Goal: Information Seeking & Learning: Understand process/instructions

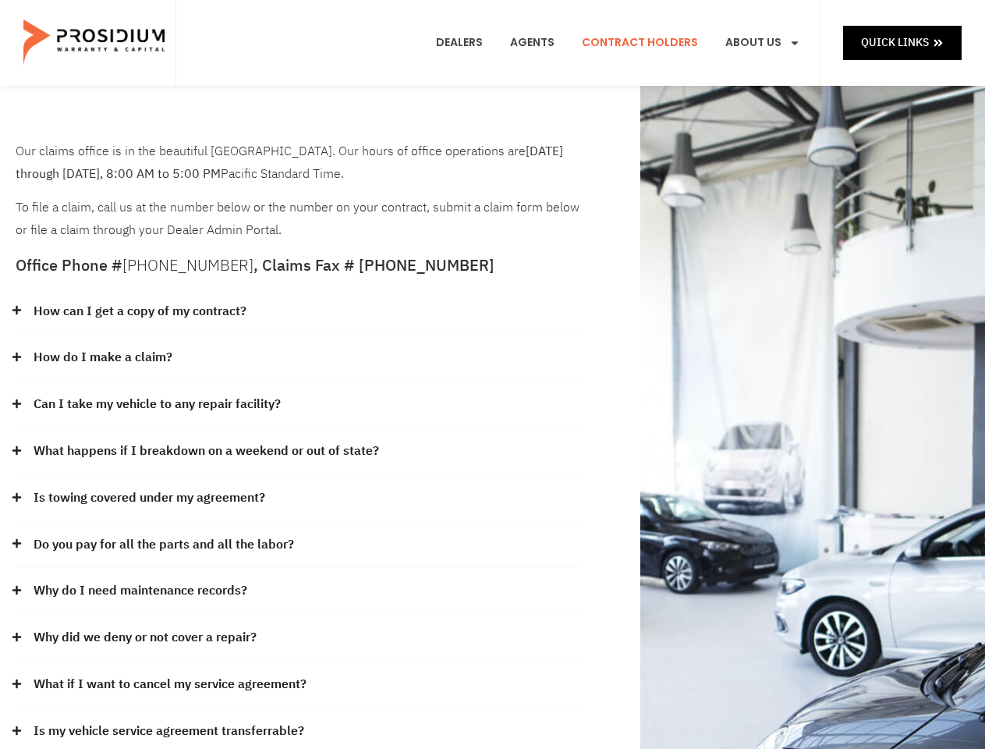
click at [492, 374] on div "How do I make a claim?" at bounding box center [299, 358] width 566 height 47
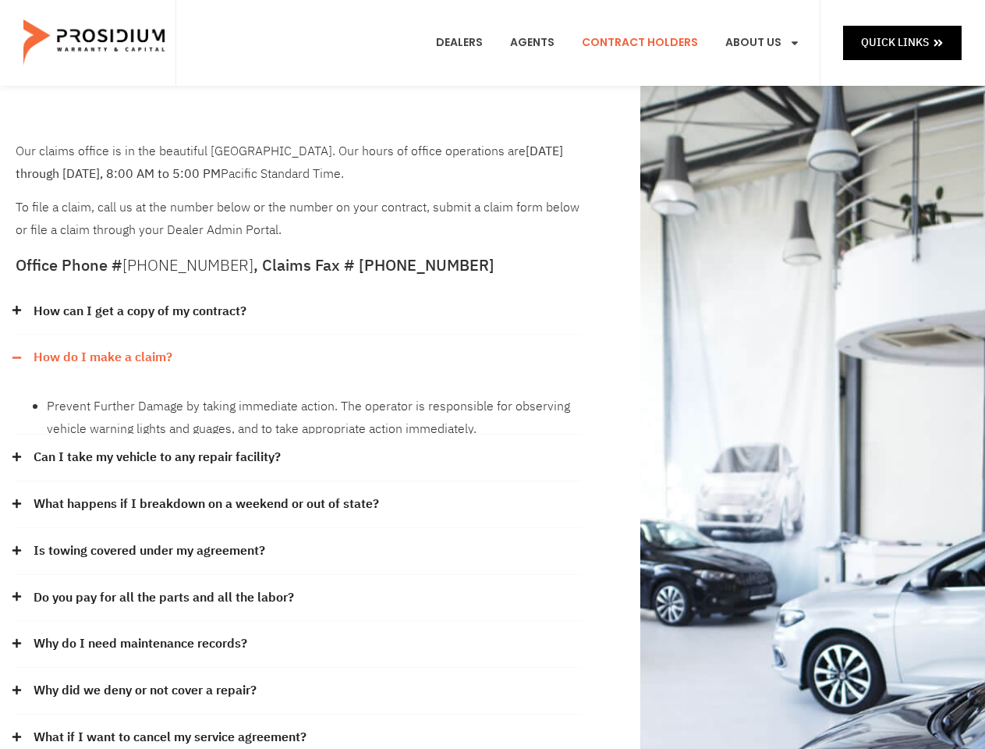
click at [299, 312] on div "How can I get a copy of my contract?" at bounding box center [299, 312] width 566 height 47
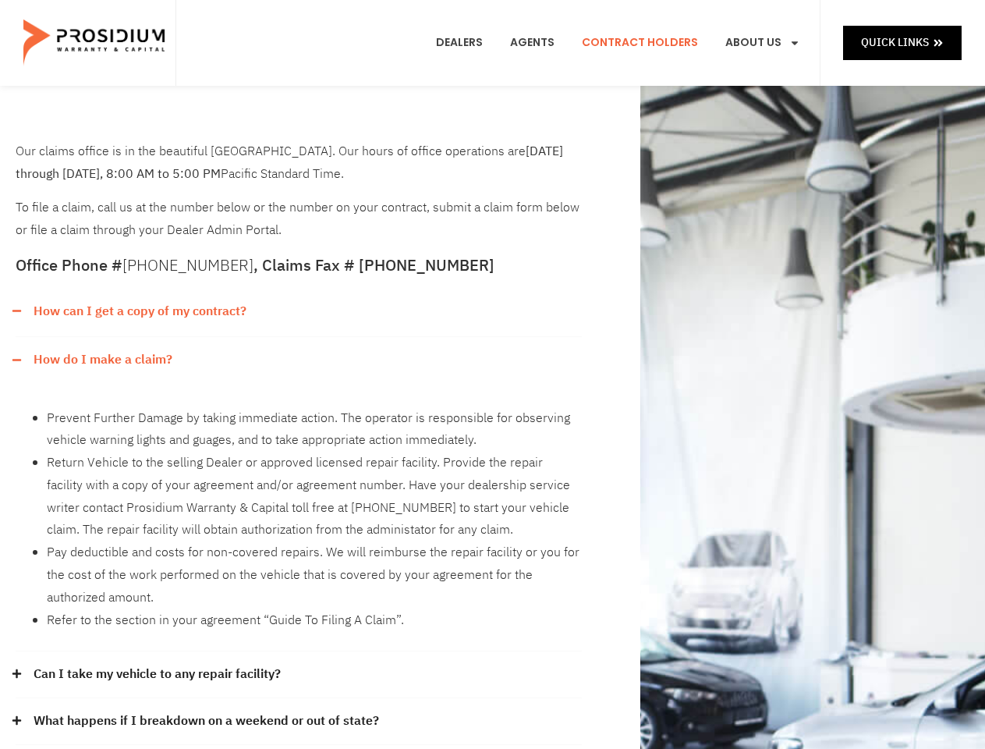
click at [139, 311] on link "How can I get a copy of my contract?" at bounding box center [140, 311] width 213 height 23
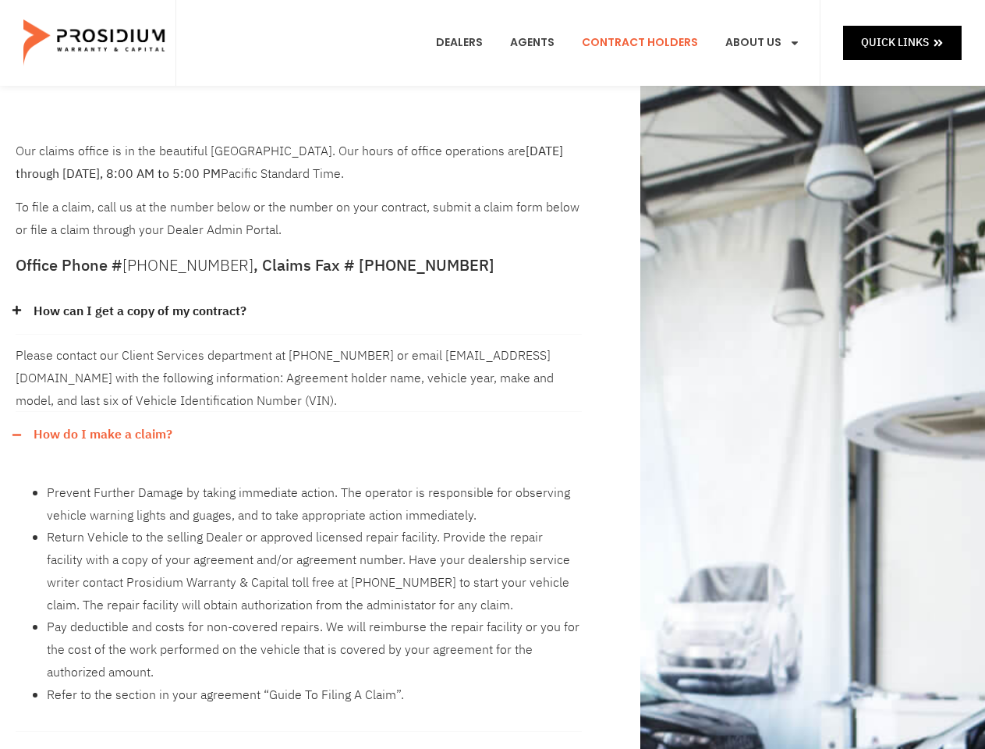
click at [299, 358] on div "Please contact our Client Services department at [PHONE_NUMBER] or email [EMAIL…" at bounding box center [299, 373] width 566 height 77
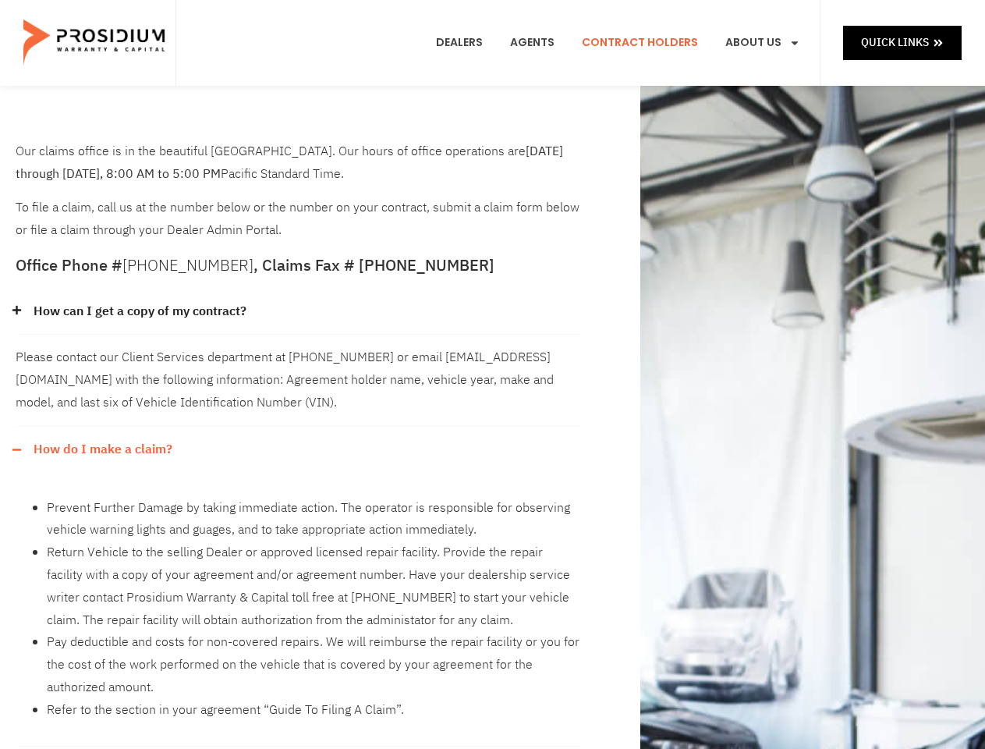
click at [102, 357] on div "Please contact our Client Services department at [PHONE_NUMBER] or email [EMAIL…" at bounding box center [299, 380] width 566 height 91
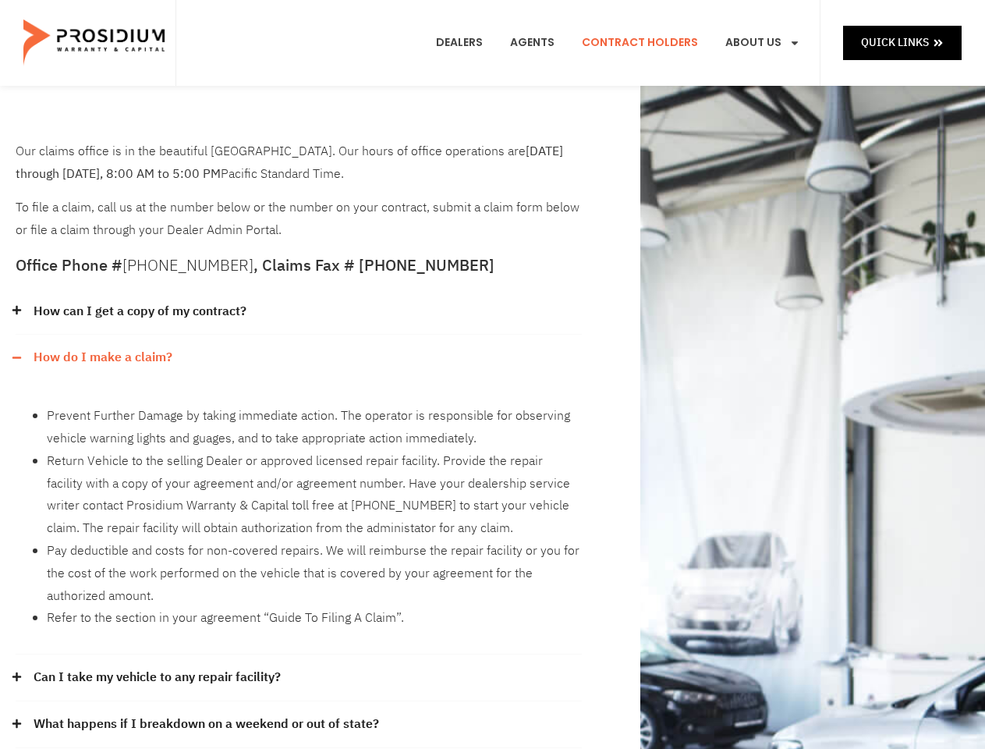
click at [299, 405] on div "How do I make a claim? Prevent Further Damage by taking immediate action. The o…" at bounding box center [299, 495] width 566 height 320
click at [158, 404] on div "Prevent Further Damage by taking immediate action. The operator is responsible …" at bounding box center [299, 518] width 566 height 274
click at [299, 452] on li "Return Vehicle to the selling Dealer or approved licensed repair facility. Prov…" at bounding box center [314, 495] width 535 height 90
click at [204, 451] on li "Return Vehicle to the selling Dealer or approved licensed repair facility. Prov…" at bounding box center [314, 495] width 535 height 90
click at [299, 498] on li "Return Vehicle to the selling Dealer or approved licensed repair facility. Prov…" at bounding box center [314, 495] width 535 height 90
